Goal: Task Accomplishment & Management: Manage account settings

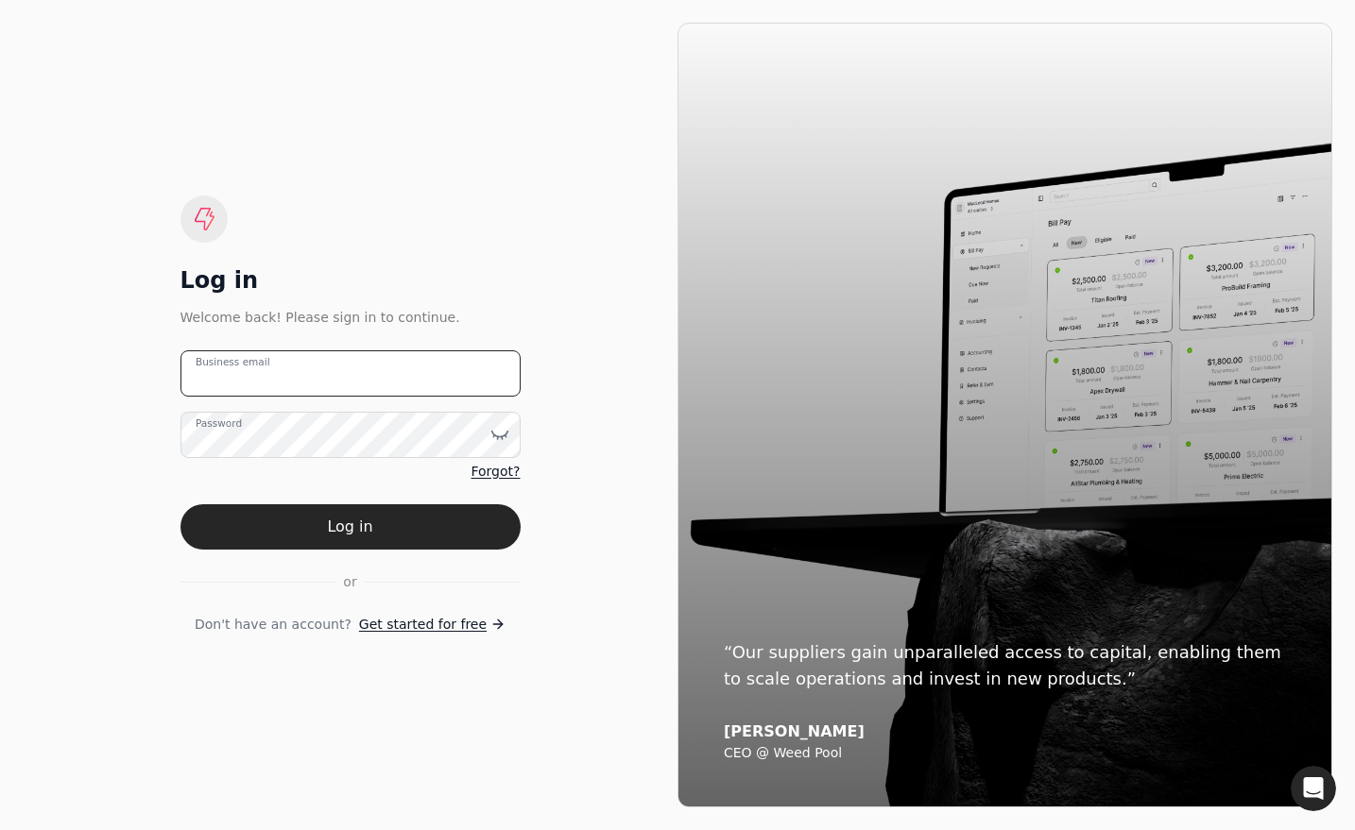
click at [318, 370] on email "Business email" at bounding box center [350, 374] width 340 height 46
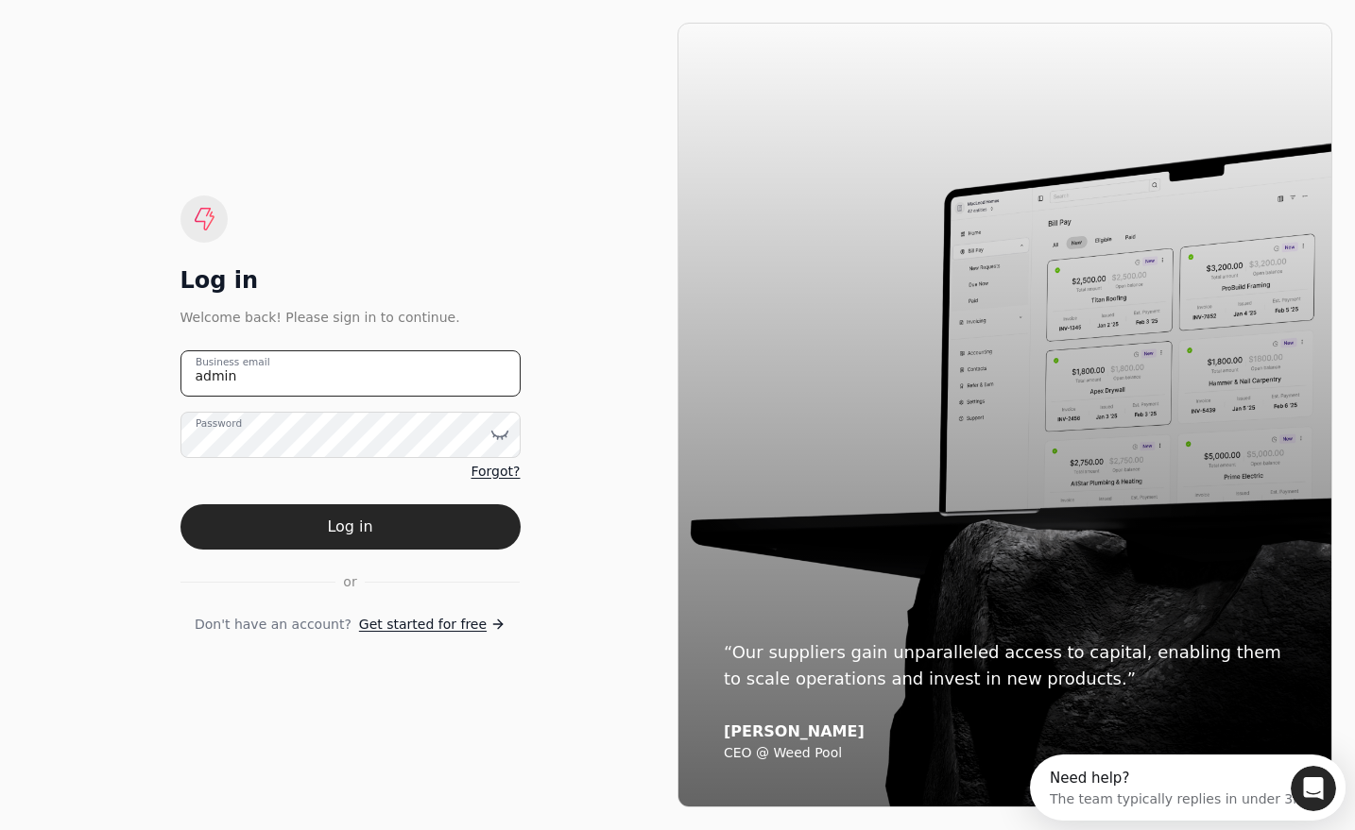
type email "[EMAIL_ADDRESS][DOMAIN_NAME]"
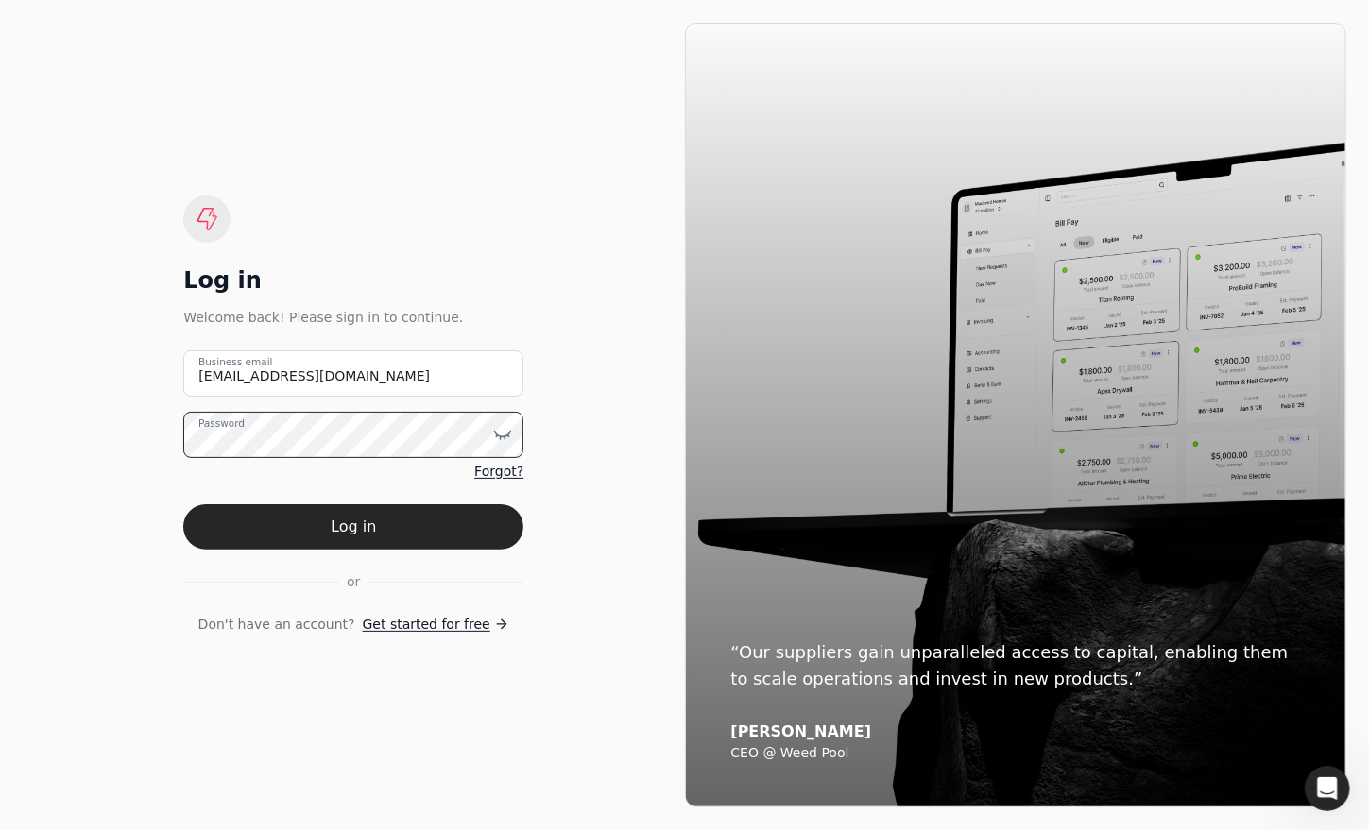
click at [183, 505] on button "Log in" at bounding box center [353, 527] width 340 height 45
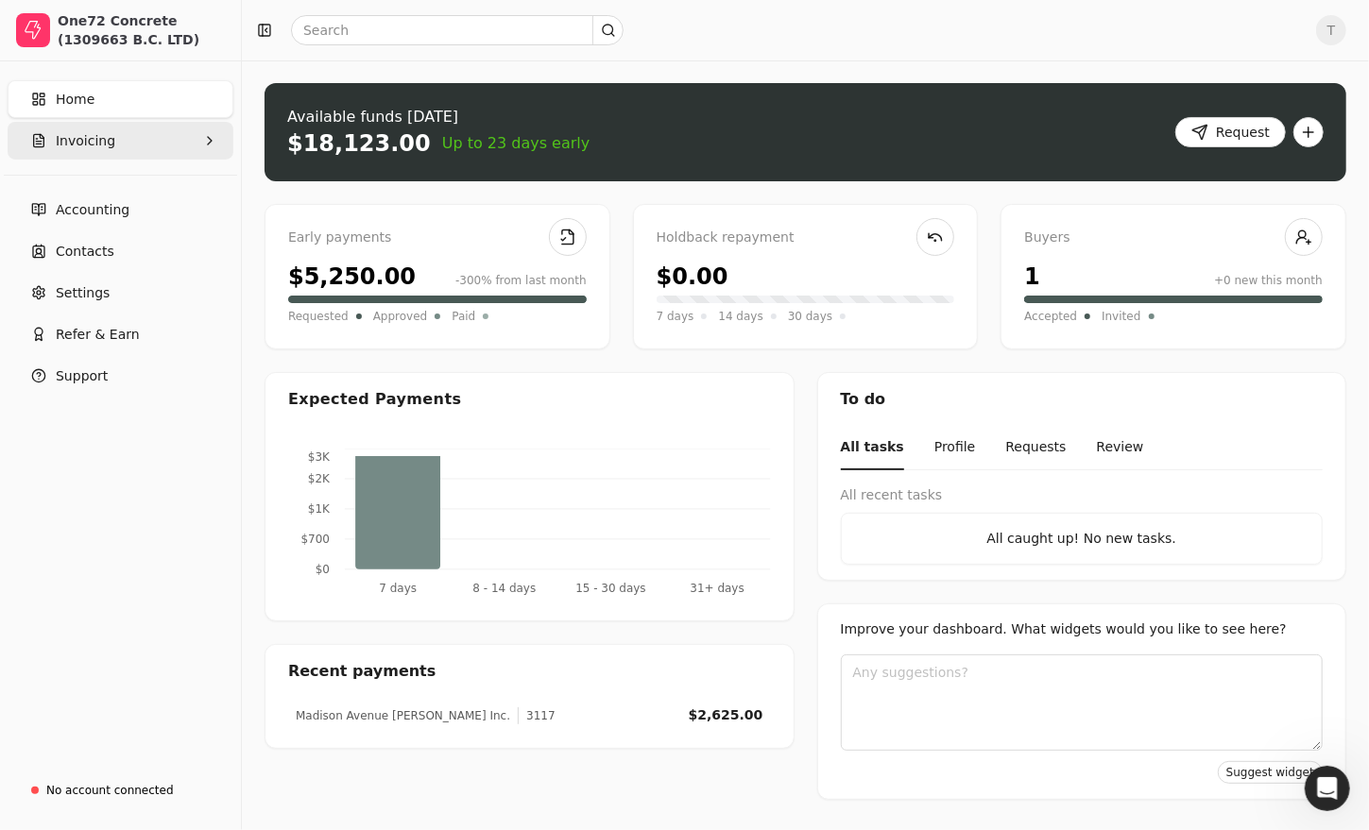
click at [84, 143] on span "Invoicing" at bounding box center [86, 141] width 60 height 20
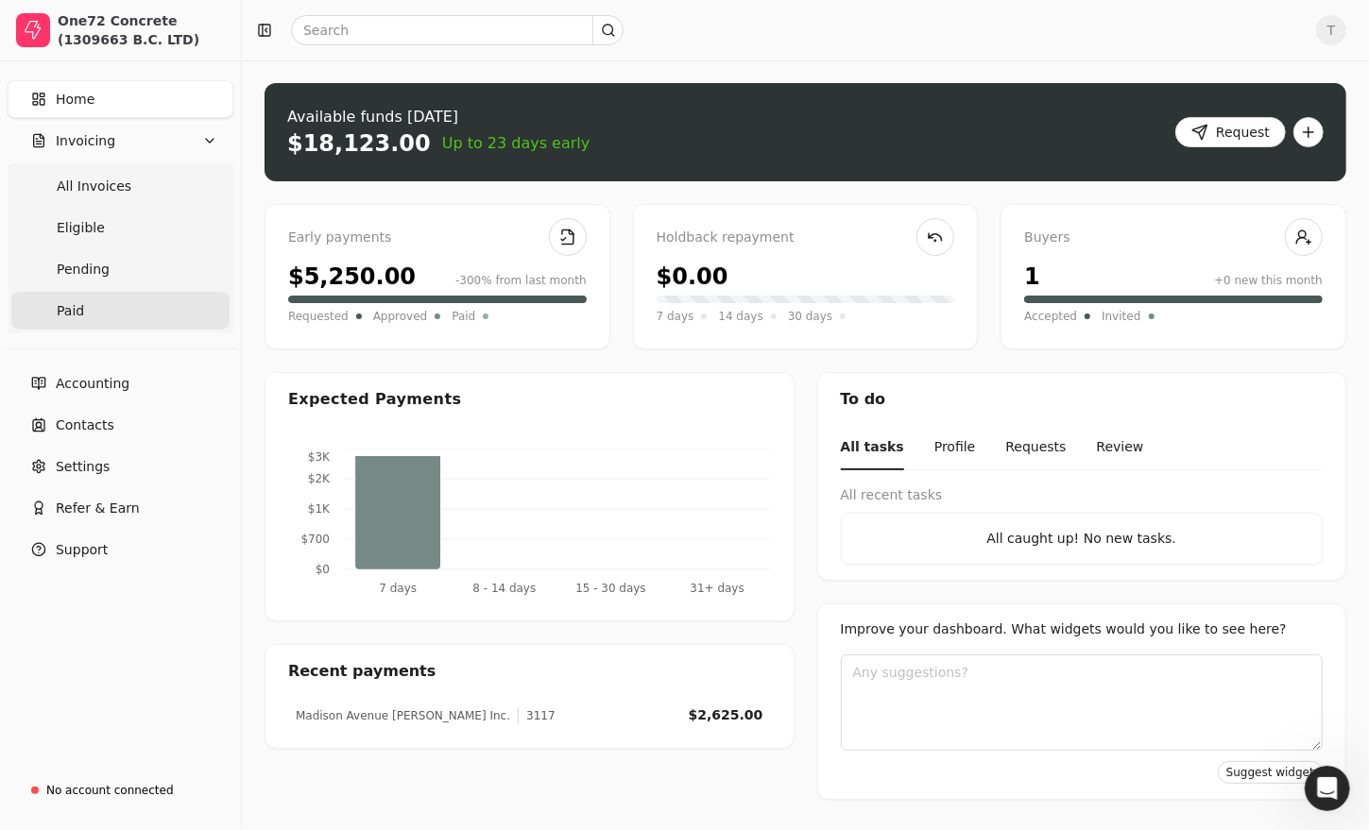
click at [84, 303] on link "Paid" at bounding box center [120, 311] width 218 height 38
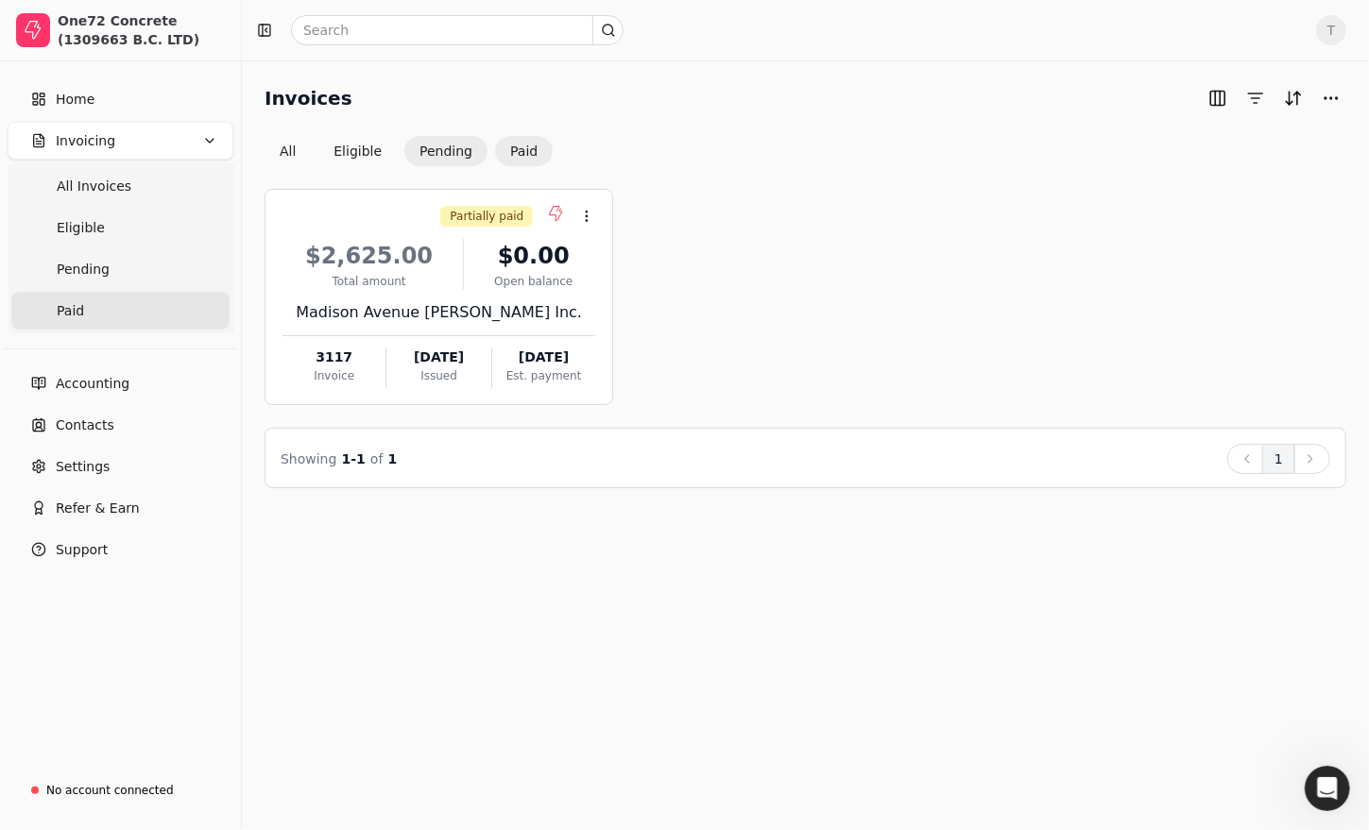
click at [447, 162] on button "Pending" at bounding box center [445, 151] width 83 height 30
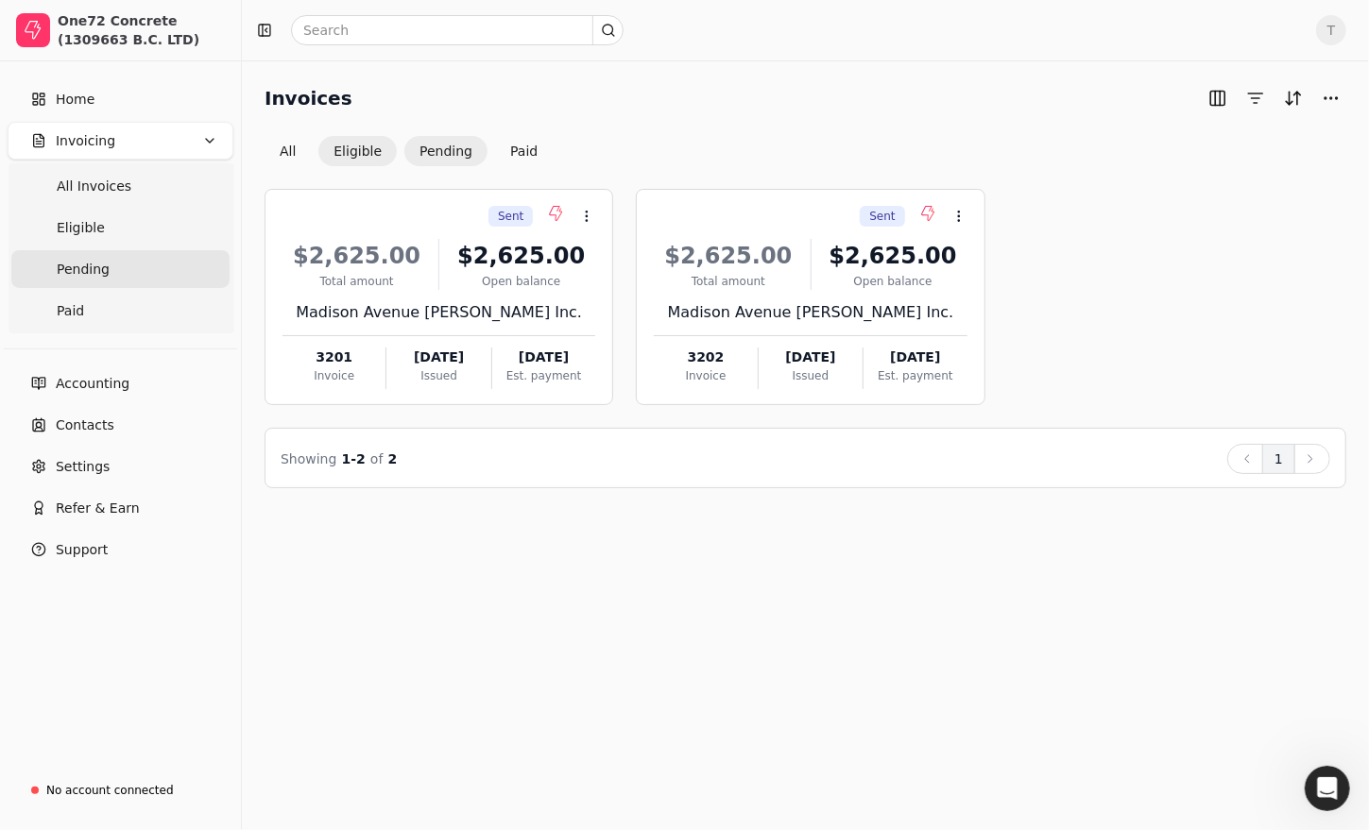
click at [352, 146] on button "Eligible" at bounding box center [357, 151] width 78 height 30
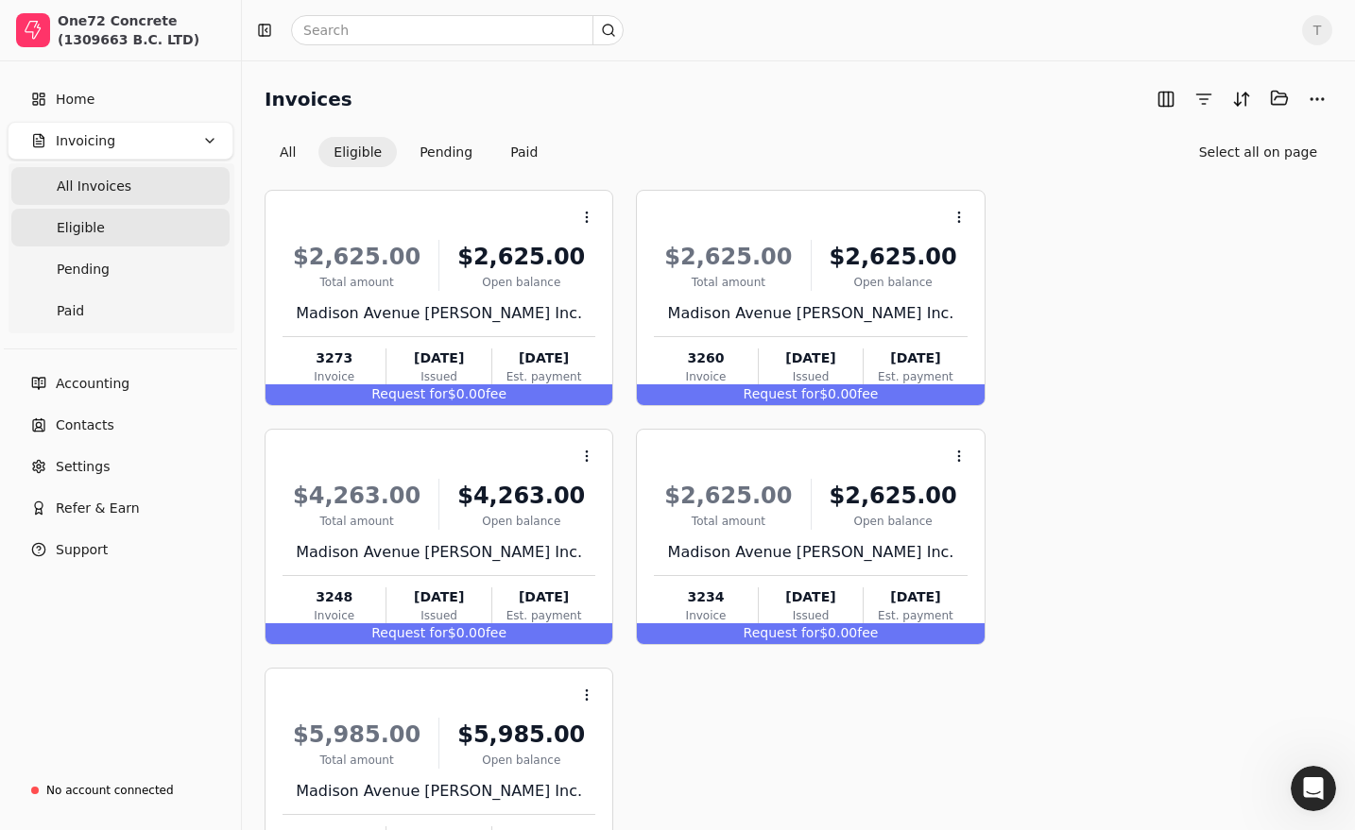
click at [95, 180] on span "All Invoices" at bounding box center [94, 187] width 75 height 20
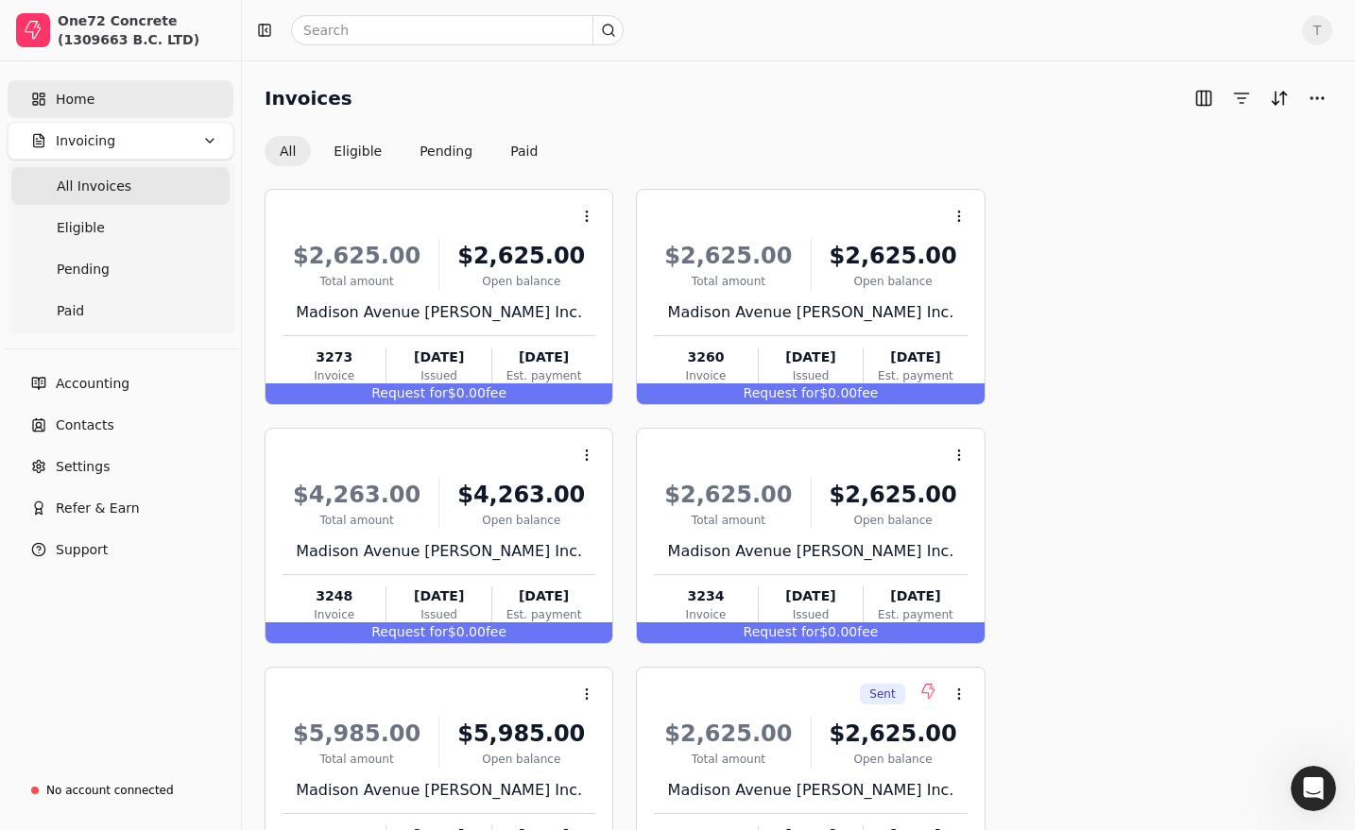
click at [71, 94] on span "Home" at bounding box center [75, 100] width 39 height 20
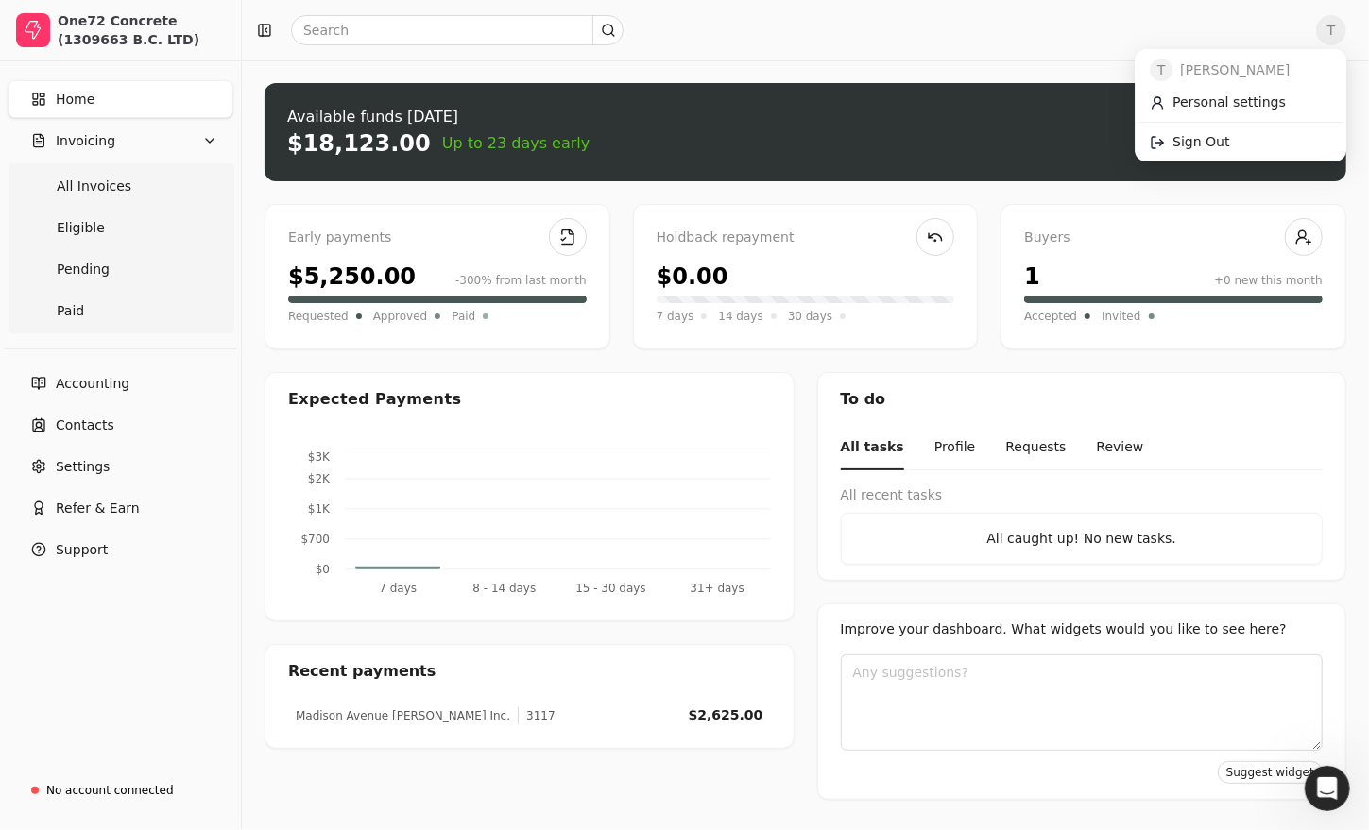
click at [1324, 38] on span "T" at bounding box center [1331, 30] width 30 height 30
click at [1012, 39] on div at bounding box center [775, 30] width 1052 height 30
click at [1335, 32] on span "T" at bounding box center [1331, 30] width 30 height 30
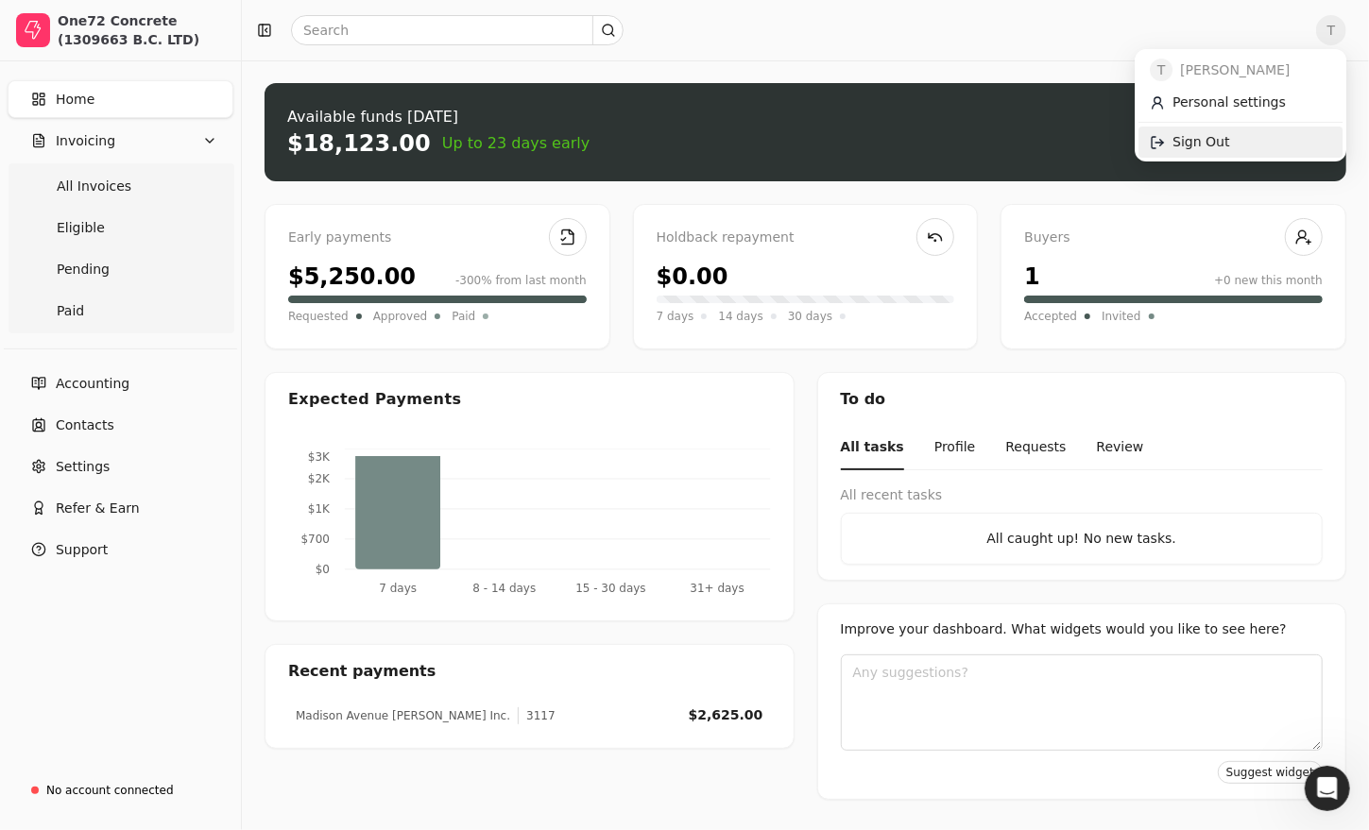
click at [1198, 143] on span "Sign Out" at bounding box center [1201, 142] width 57 height 20
